Goal: Find specific page/section: Find specific page/section

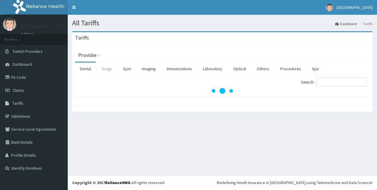
click at [103, 67] on link "Drugs" at bounding box center [107, 68] width 20 height 12
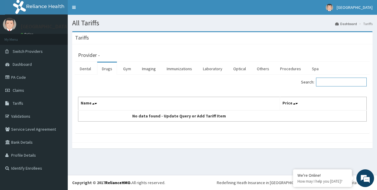
click at [332, 85] on input "Search:" at bounding box center [341, 81] width 51 height 9
click at [336, 82] on input "athorv" at bounding box center [341, 81] width 51 height 9
type input "a"
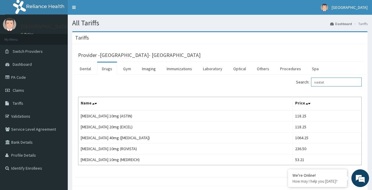
type input "vastat"
drag, startPoint x: 17, startPoint y: 75, endPoint x: 60, endPoint y: 79, distance: 43.5
click at [17, 75] on link "PA Code" at bounding box center [34, 77] width 68 height 13
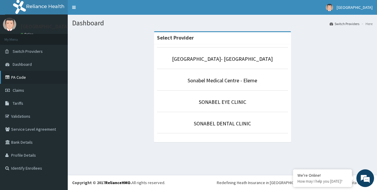
click at [18, 76] on link "PA Code" at bounding box center [34, 77] width 68 height 13
